Goal: Task Accomplishment & Management: Manage account settings

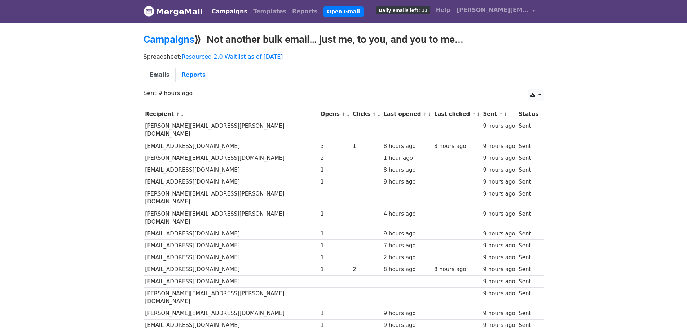
click at [372, 115] on small "↑ ↓" at bounding box center [376, 114] width 8 height 5
click at [372, 115] on link "↑" at bounding box center [374, 114] width 4 height 5
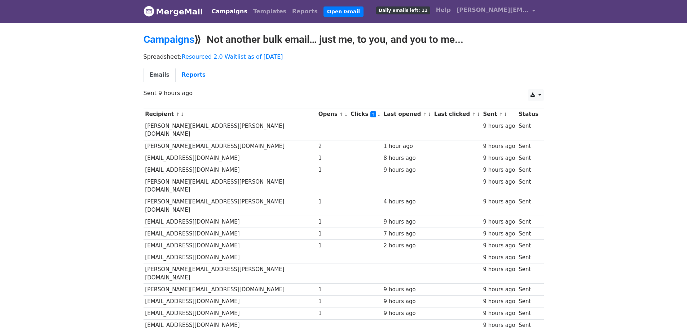
click at [370, 115] on link "↑" at bounding box center [373, 114] width 6 height 6
click at [377, 115] on link "↓" at bounding box center [379, 114] width 4 height 5
